Goal: Task Accomplishment & Management: Complete application form

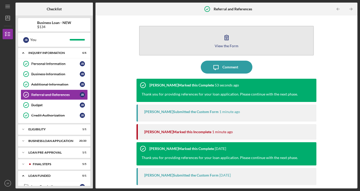
click at [226, 47] on div "View the Form" at bounding box center [227, 46] width 24 height 4
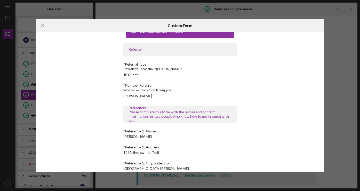
scroll to position [15, 0]
click at [163, 90] on div "Who can we thank for referring you?" at bounding box center [180, 89] width 114 height 5
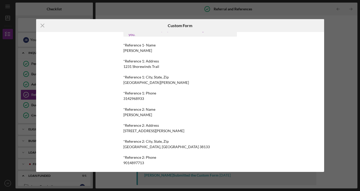
scroll to position [102, 0]
click at [42, 26] on line at bounding box center [42, 25] width 3 height 3
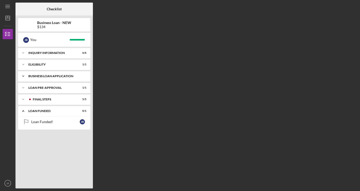
click at [48, 77] on div "BUSINESS LOAN APPLICATION" at bounding box center [56, 76] width 56 height 3
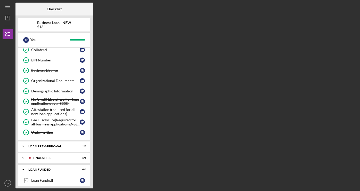
scroll to position [156, 0]
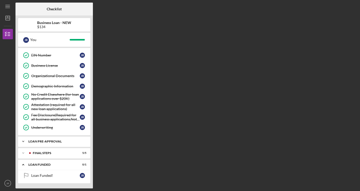
click at [43, 141] on div "LOAN PRE-APPROVAL" at bounding box center [56, 141] width 56 height 3
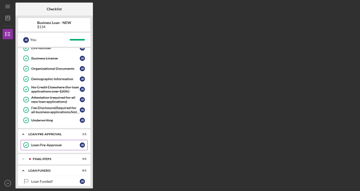
scroll to position [169, 0]
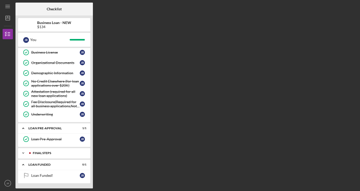
click at [45, 152] on div "FINAL STEPS" at bounding box center [58, 153] width 51 height 3
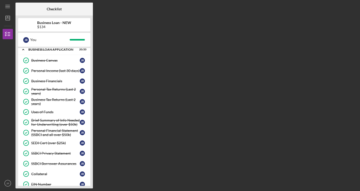
scroll to position [0, 0]
